Goal: Information Seeking & Learning: Find specific fact

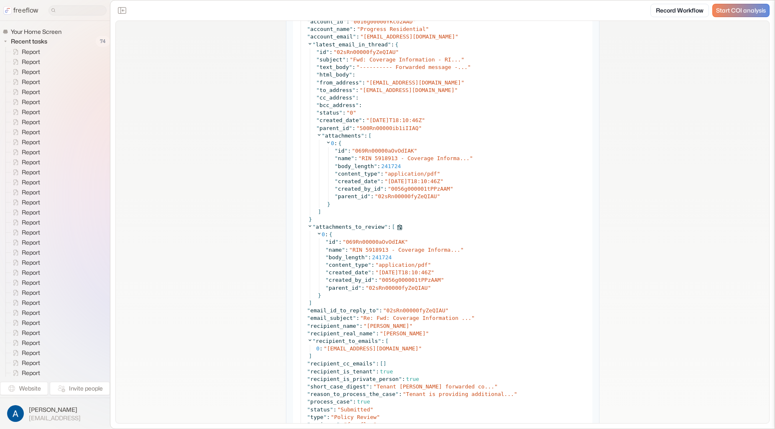
scroll to position [1012, 0]
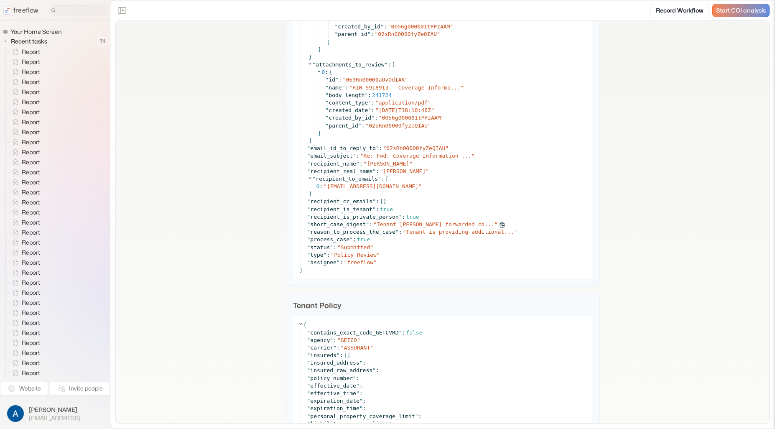
click at [434, 227] on span "Tenant [PERSON_NAME] forwarded co..." at bounding box center [436, 224] width 118 height 6
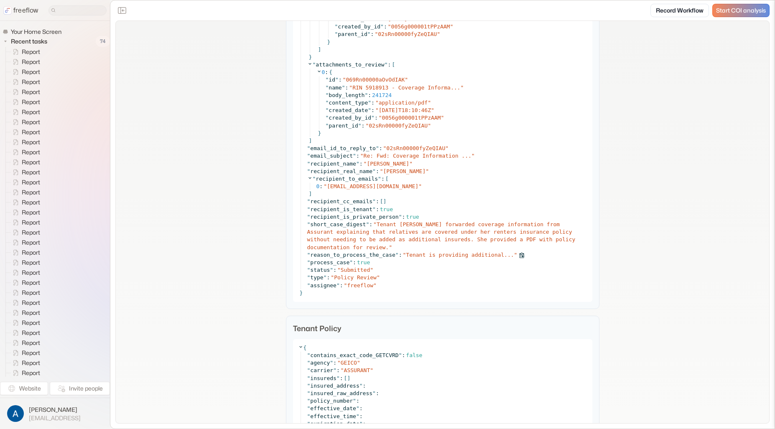
click at [462, 258] on span "Tenant is providing additional..." at bounding box center [460, 255] width 108 height 6
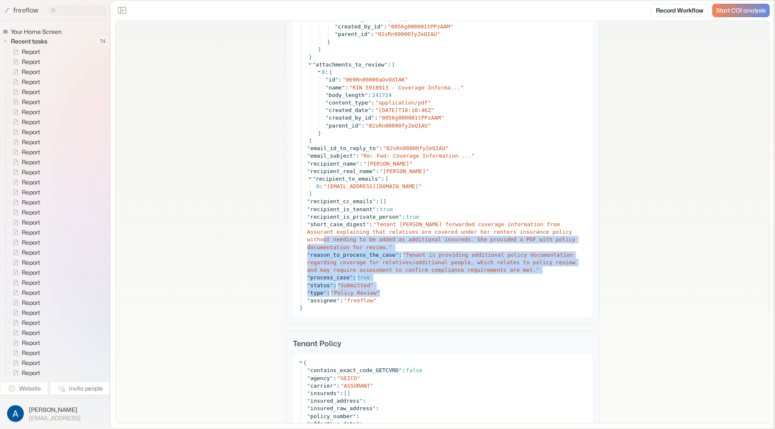
drag, startPoint x: 220, startPoint y: 250, endPoint x: 211, endPoint y: 253, distance: 8.7
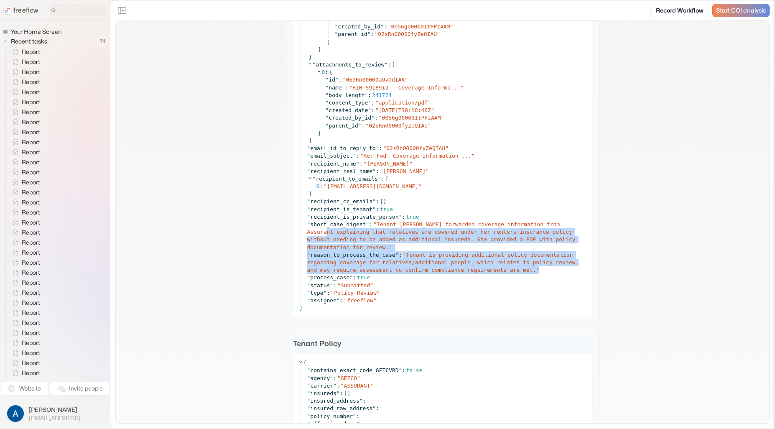
drag, startPoint x: 221, startPoint y: 239, endPoint x: 236, endPoint y: 212, distance: 30.7
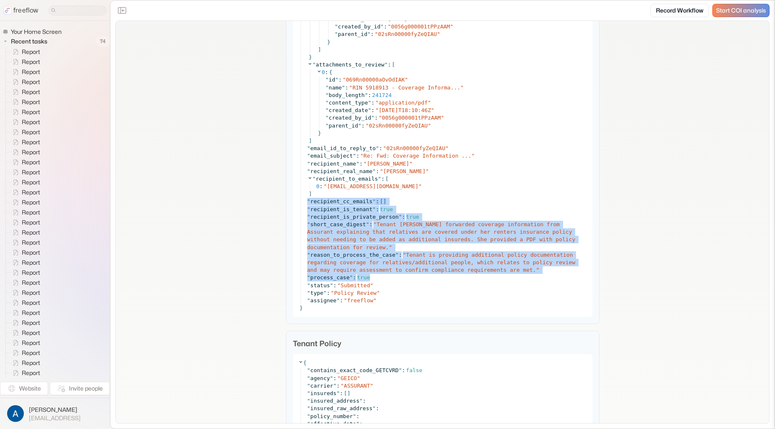
drag, startPoint x: 241, startPoint y: 209, endPoint x: 235, endPoint y: 297, distance: 87.6
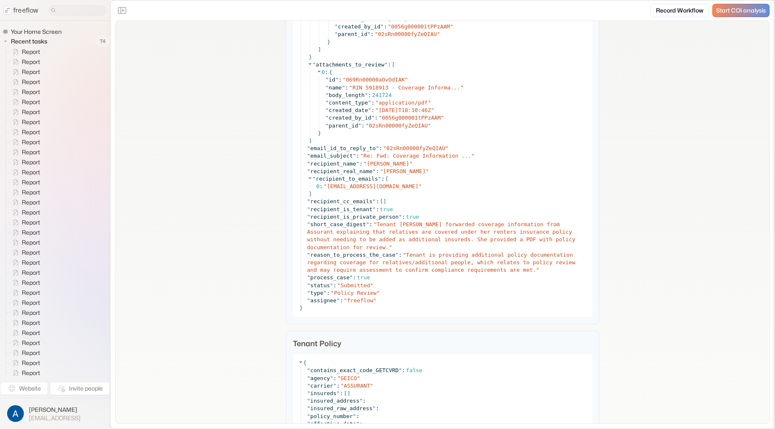
drag, startPoint x: 234, startPoint y: 297, endPoint x: 229, endPoint y: 293, distance: 7.2
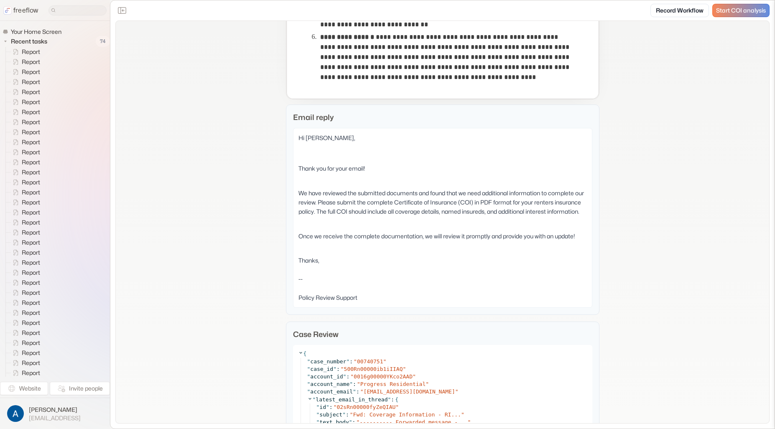
drag, startPoint x: 221, startPoint y: 308, endPoint x: 215, endPoint y: 311, distance: 6.2
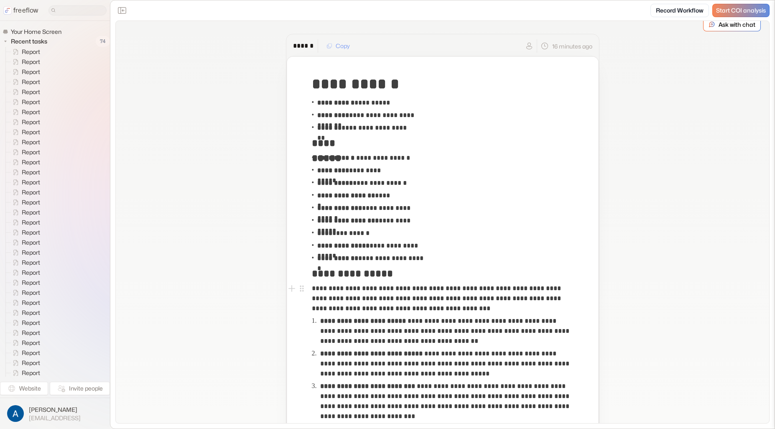
scroll to position [0, 0]
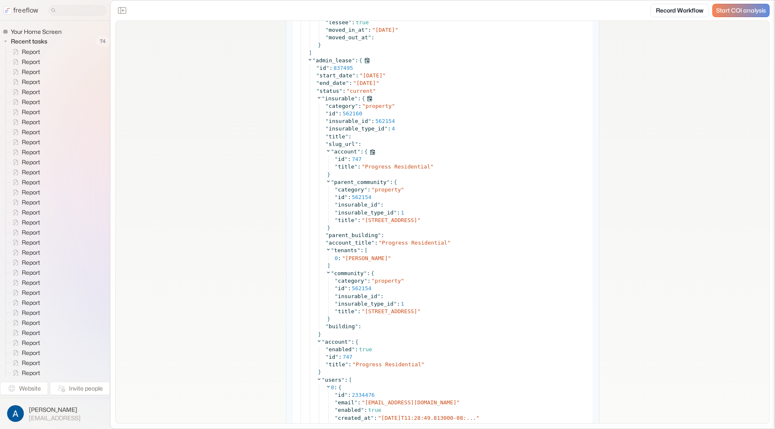
scroll to position [2241, 0]
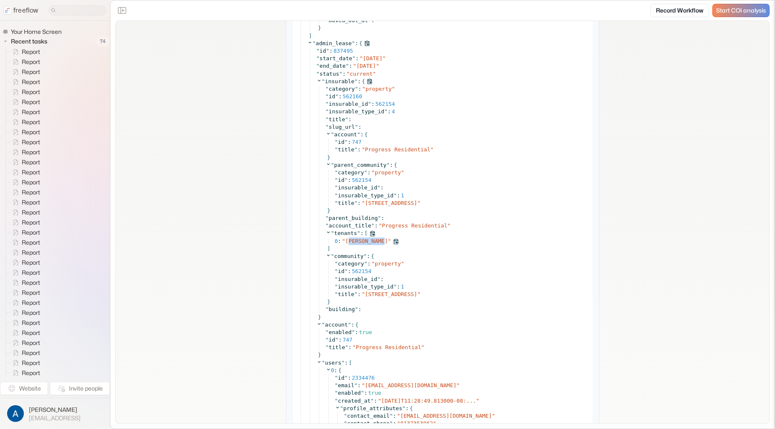
drag, startPoint x: 345, startPoint y: 240, endPoint x: 380, endPoint y: 242, distance: 34.7
click at [380, 242] on span "Tafreesa Taylor" at bounding box center [366, 241] width 43 height 6
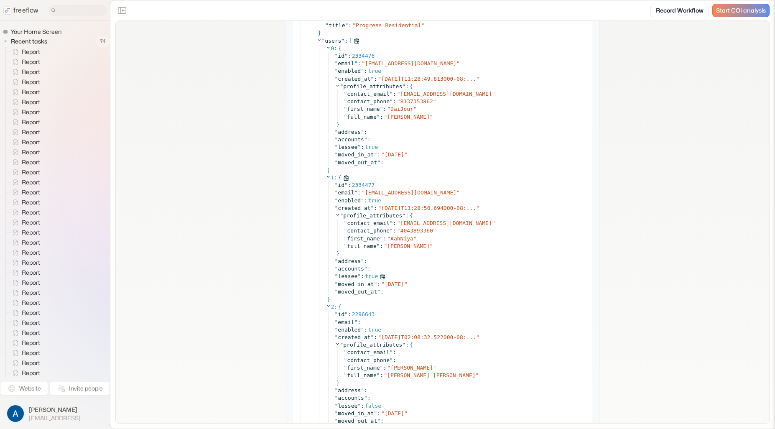
scroll to position [2569, 0]
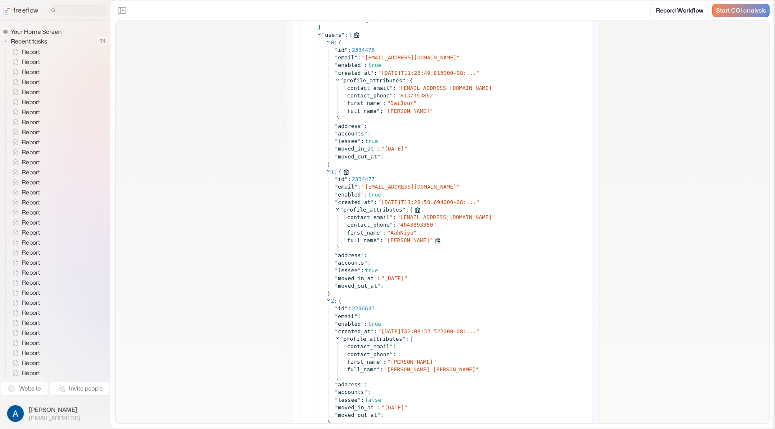
drag, startPoint x: 390, startPoint y: 240, endPoint x: 431, endPoint y: 240, distance: 40.5
click at [431, 240] on div "" full_name " : " AahNiya Taylor "" at bounding box center [465, 241] width 243 height 8
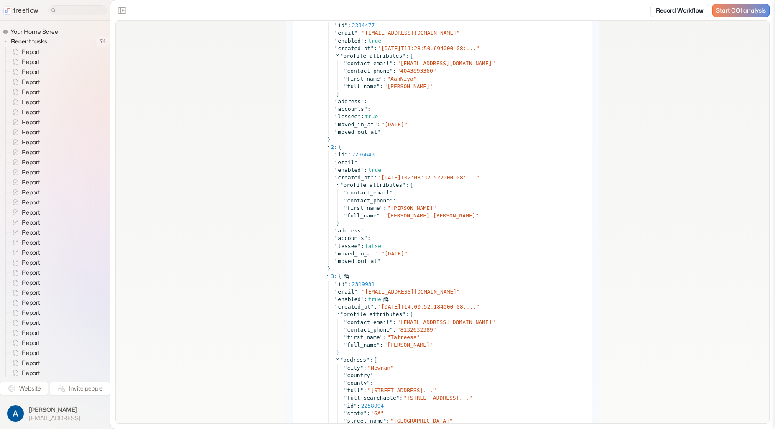
scroll to position [2782, 0]
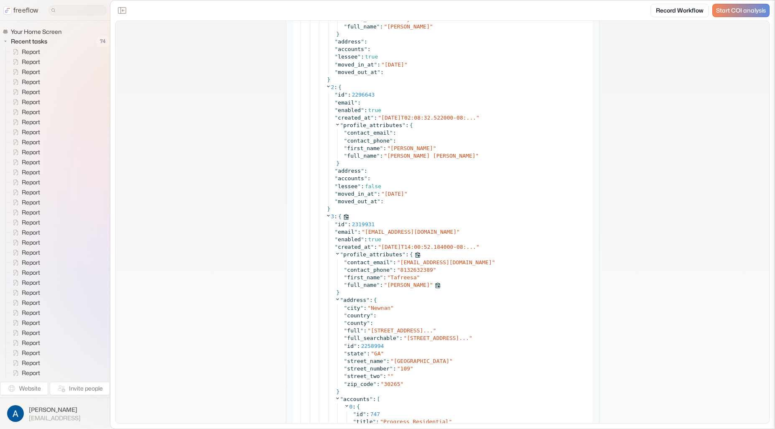
drag, startPoint x: 392, startPoint y: 284, endPoint x: 388, endPoint y: 252, distance: 31.6
click at [392, 283] on span "Tafreesa Taylor" at bounding box center [408, 285] width 43 height 6
drag, startPoint x: 387, startPoint y: 155, endPoint x: 420, endPoint y: 155, distance: 32.2
click at [420, 155] on span "Sah Riya Taylor" at bounding box center [431, 156] width 88 height 6
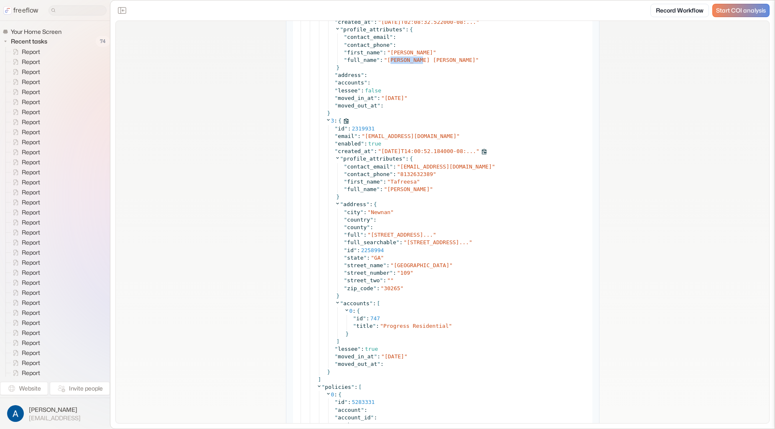
scroll to position [2888, 0]
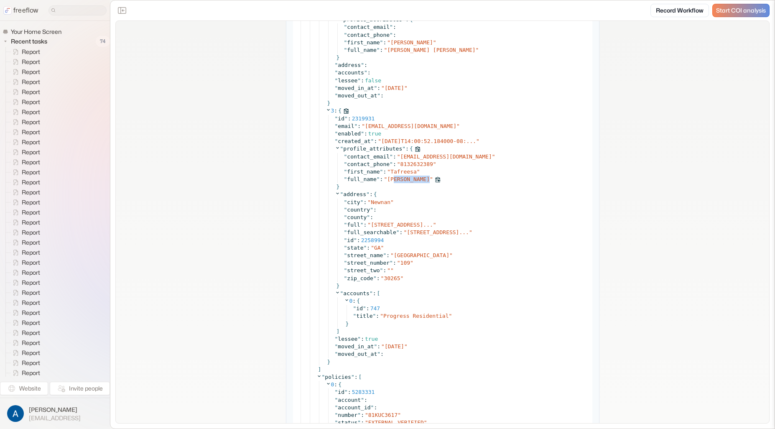
drag, startPoint x: 391, startPoint y: 180, endPoint x: 426, endPoint y: 182, distance: 34.7
click at [426, 182] on span "Tafreesa Taylor" at bounding box center [408, 179] width 43 height 6
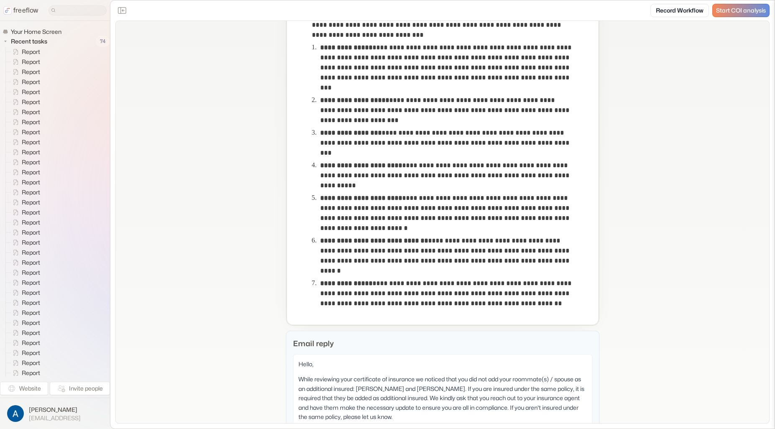
scroll to position [522, 0]
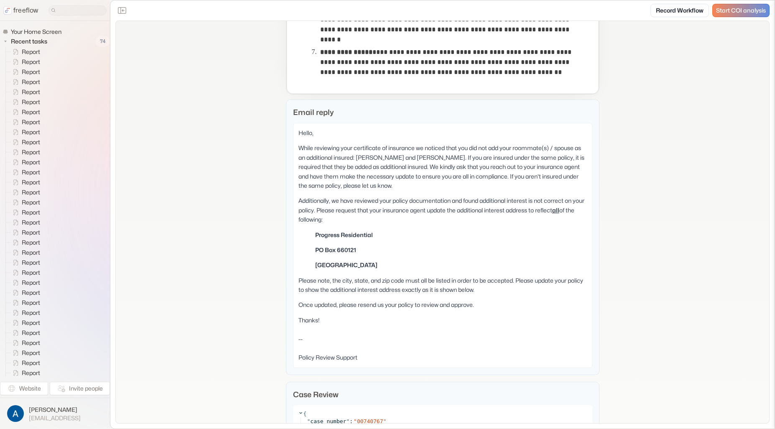
click at [369, 158] on p "While reviewing your certificate of insurance we noticed that you did not add y…" at bounding box center [442, 166] width 288 height 47
copy p "DaiJour"
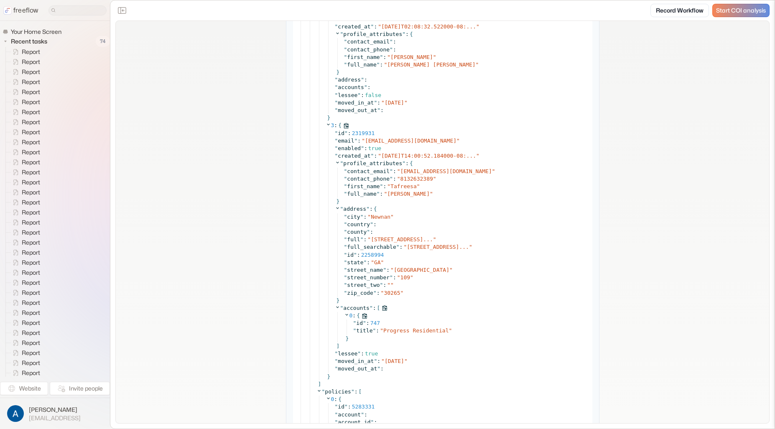
scroll to position [2867, 0]
